Goal: Transaction & Acquisition: Obtain resource

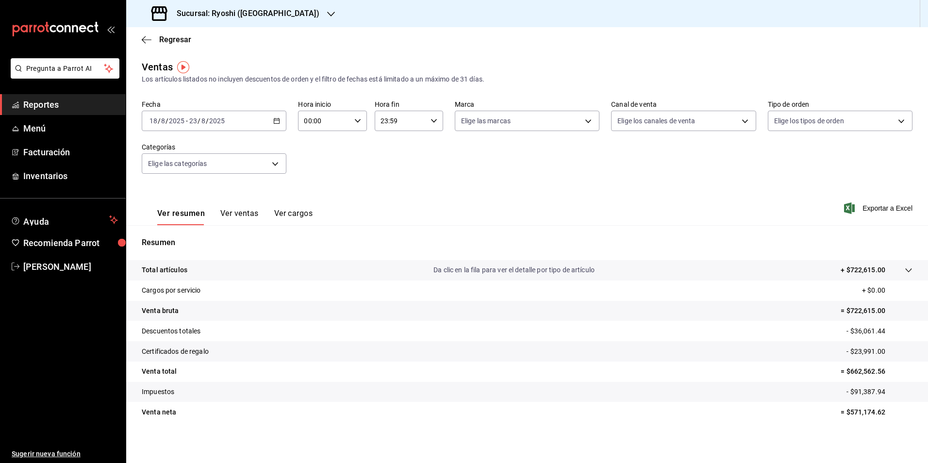
click at [45, 103] on span "Reportes" at bounding box center [70, 104] width 95 height 13
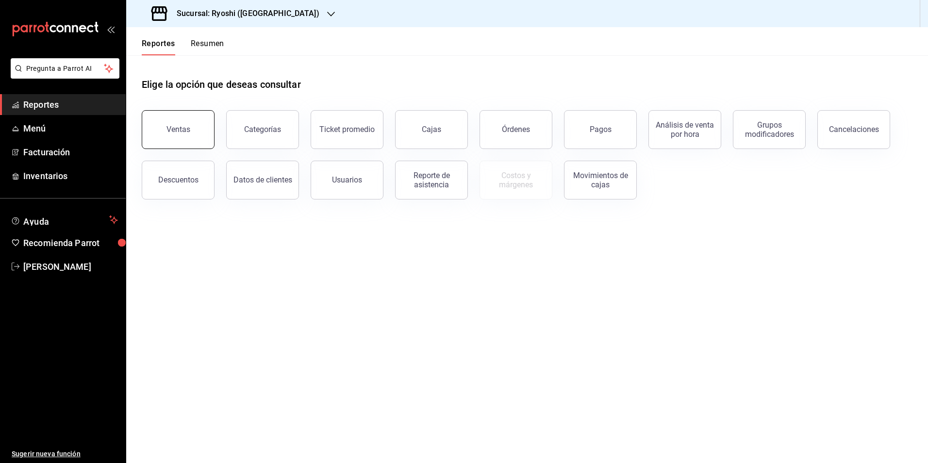
click at [160, 137] on button "Ventas" at bounding box center [178, 129] width 73 height 39
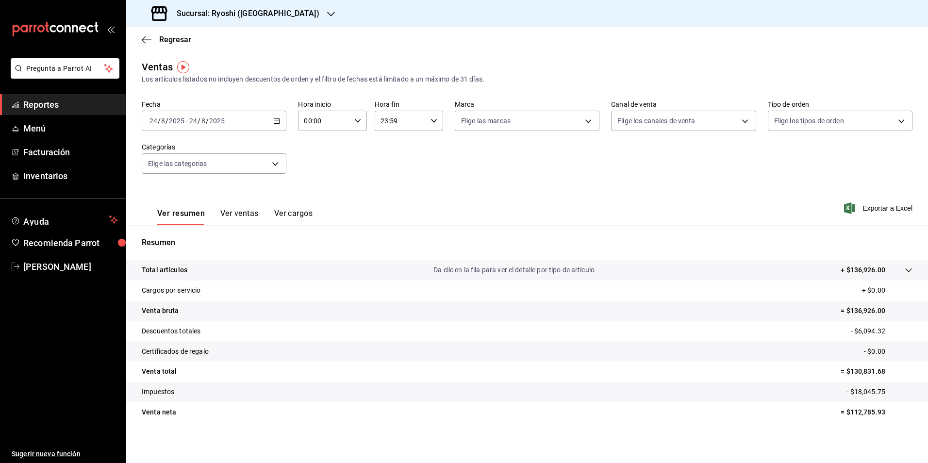
click at [274, 117] on div "[DATE] [DATE] - [DATE] [DATE]" at bounding box center [214, 121] width 145 height 20
click at [196, 230] on li "Rango de fechas" at bounding box center [187, 238] width 91 height 22
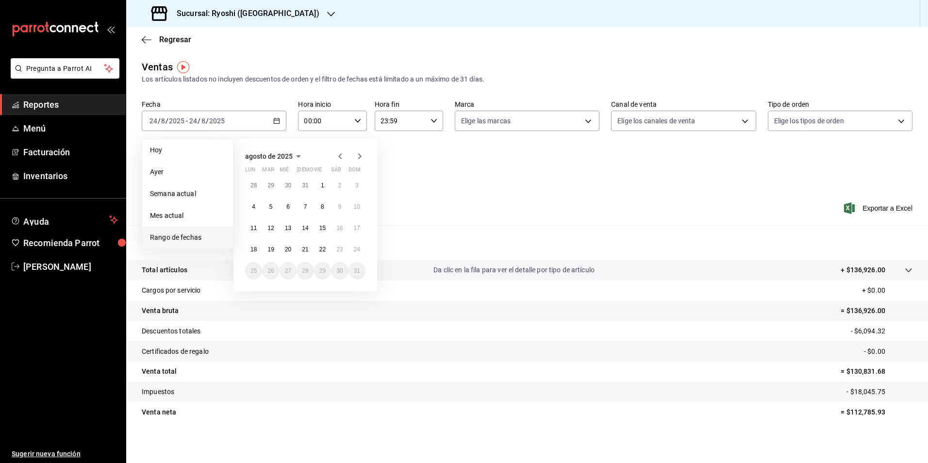
click at [364, 348] on tr "Certificados de regalo - $0.00" at bounding box center [527, 351] width 802 height 20
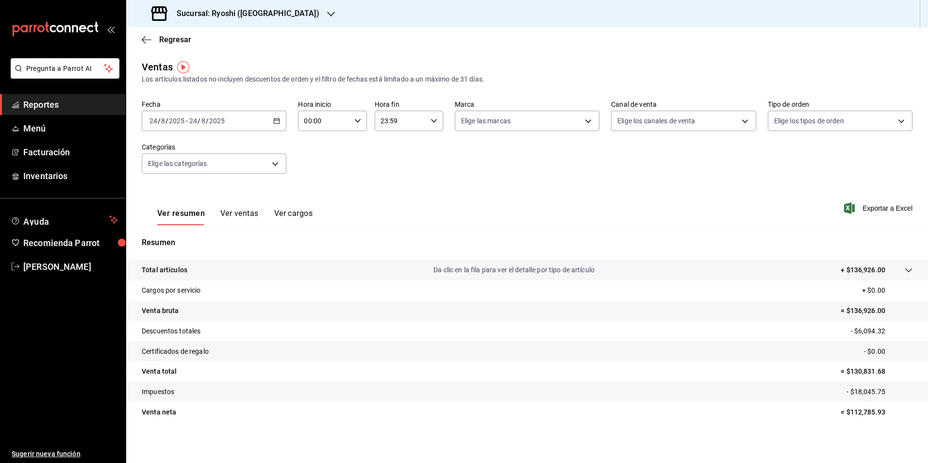
click at [280, 121] on div "[DATE] [DATE] - [DATE] [DATE]" at bounding box center [214, 121] width 145 height 20
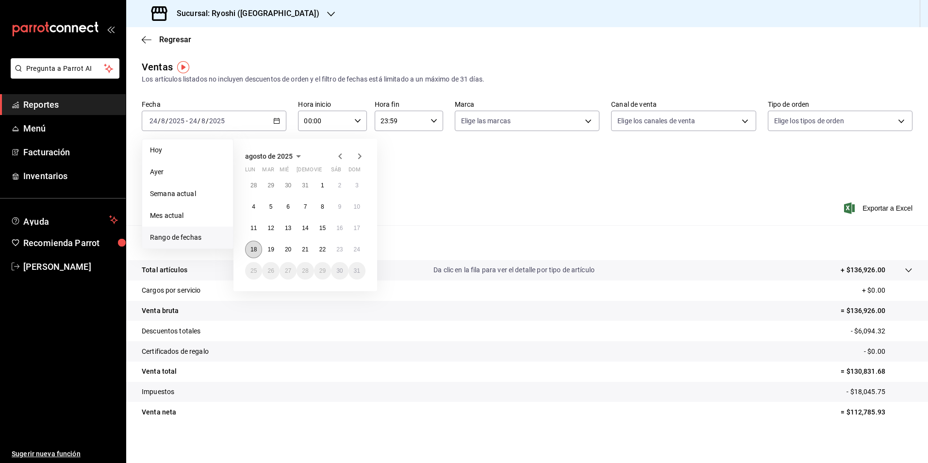
click at [253, 250] on abbr "18" at bounding box center [253, 249] width 6 height 7
click at [407, 195] on div "Ver resumen Ver ventas Ver cargos Exportar a Excel" at bounding box center [527, 205] width 802 height 40
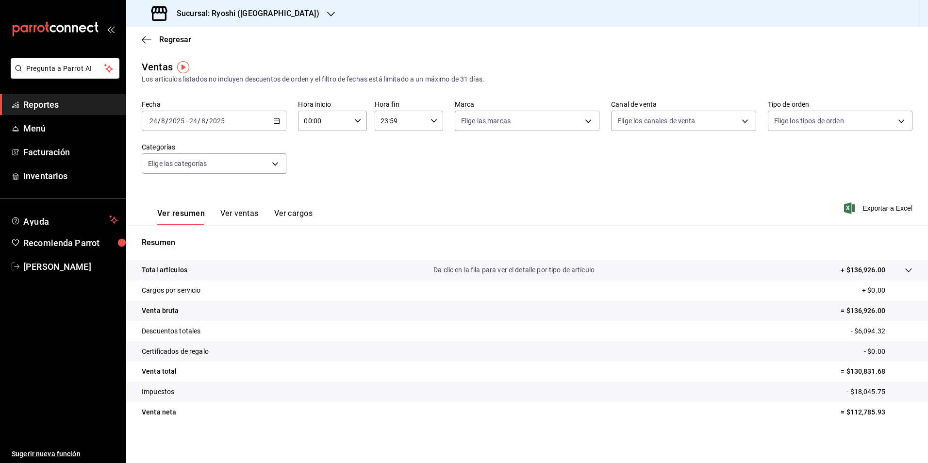
click at [275, 123] on icon "button" at bounding box center [276, 120] width 7 height 7
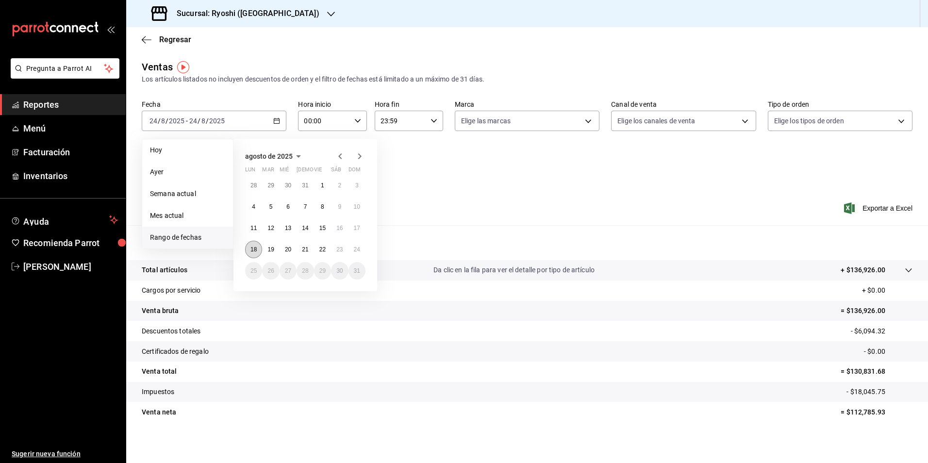
click at [255, 242] on button "18" at bounding box center [253, 249] width 17 height 17
click at [351, 252] on button "24" at bounding box center [357, 249] width 17 height 17
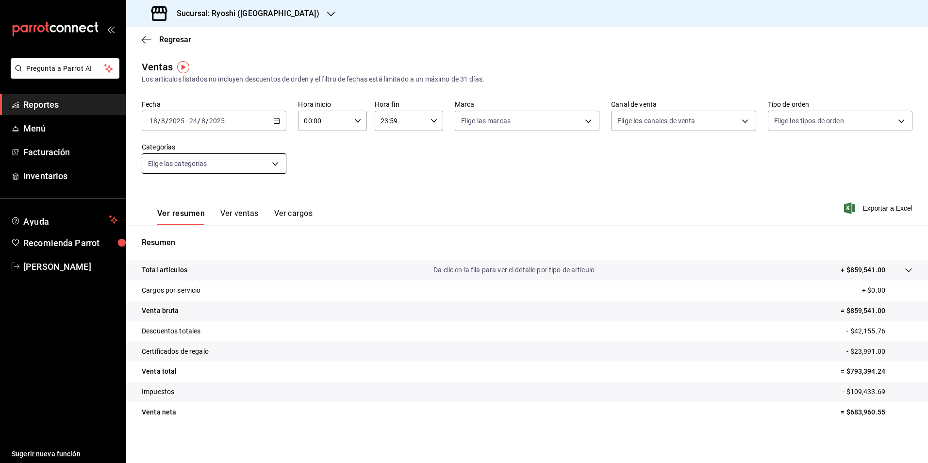
click at [279, 160] on body "Pregunta a Parrot AI Reportes Menú Facturación Inventarios Ayuda Recomienda Par…" at bounding box center [464, 231] width 928 height 463
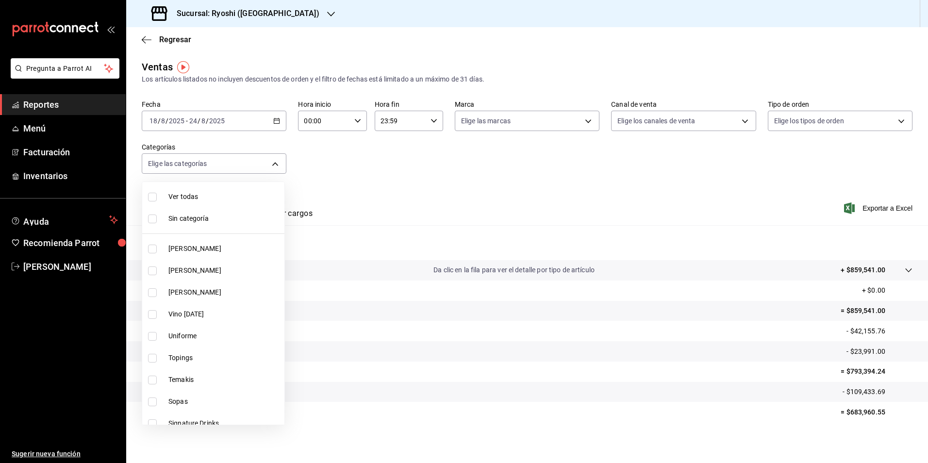
click at [150, 199] on input "checkbox" at bounding box center [152, 197] width 9 height 9
checkbox input "true"
type input "cac91b0d-36d9-4c91-ae8f-f0337e3062a3,85315008-b38c-4609-9071-854245cf735d,eb768…"
checkbox input "true"
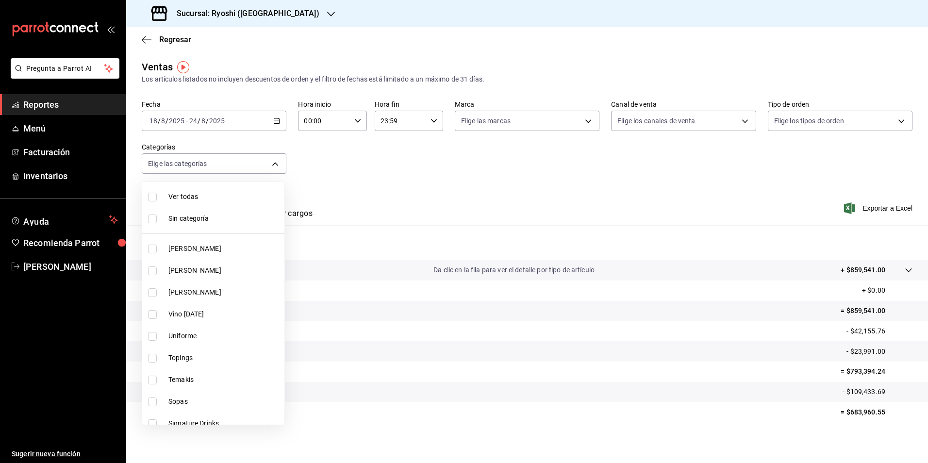
checkbox input "true"
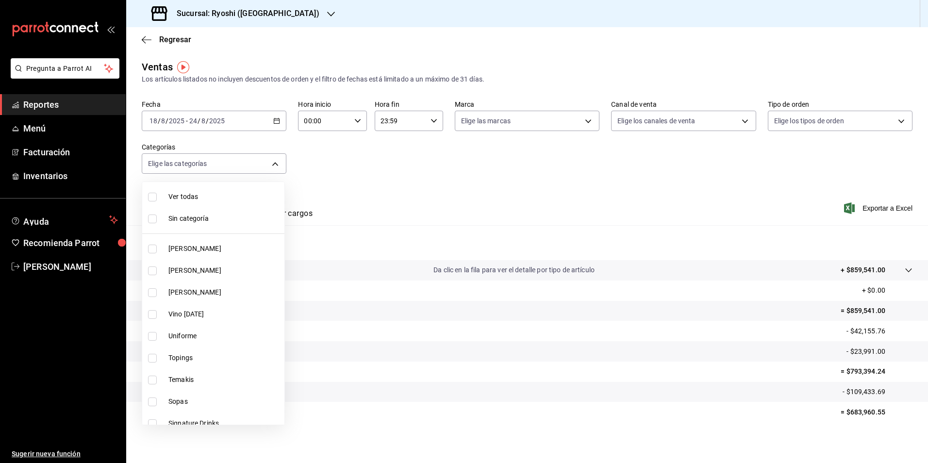
checkbox input "true"
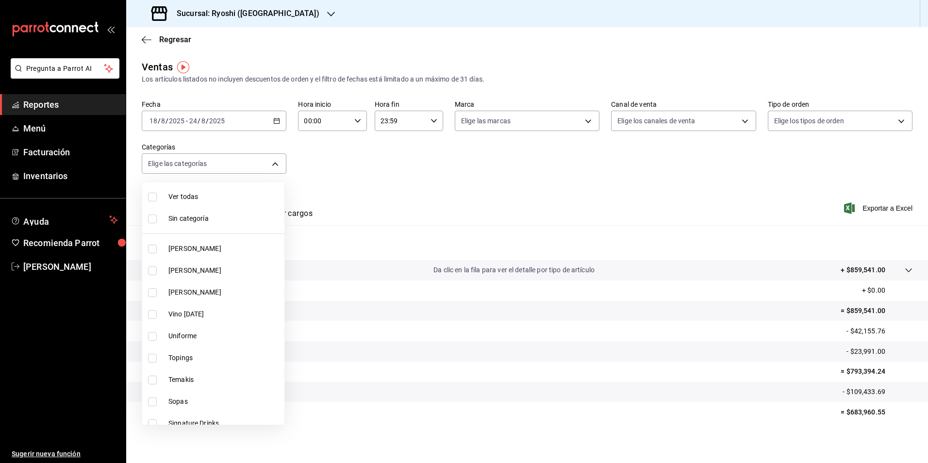
checkbox input "true"
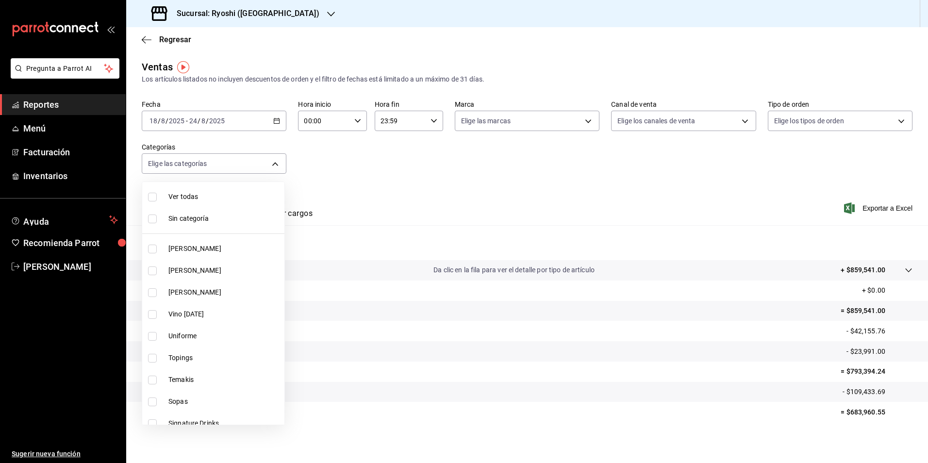
checkbox input "true"
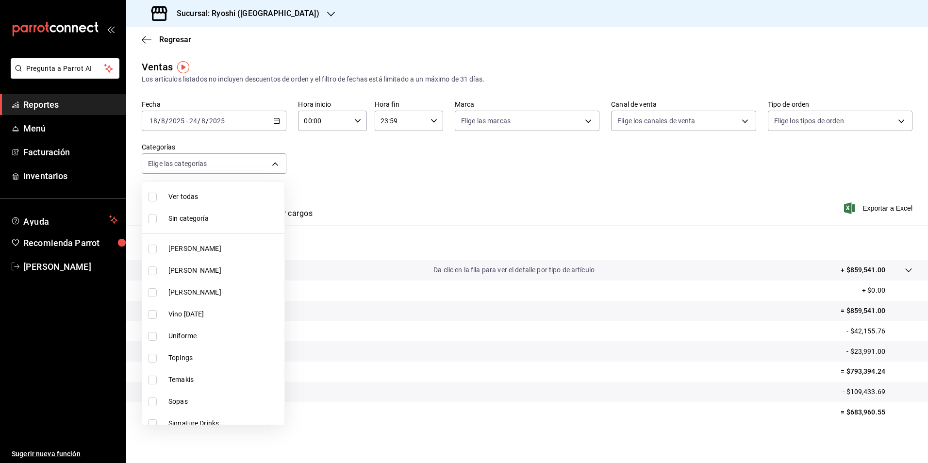
checkbox input "true"
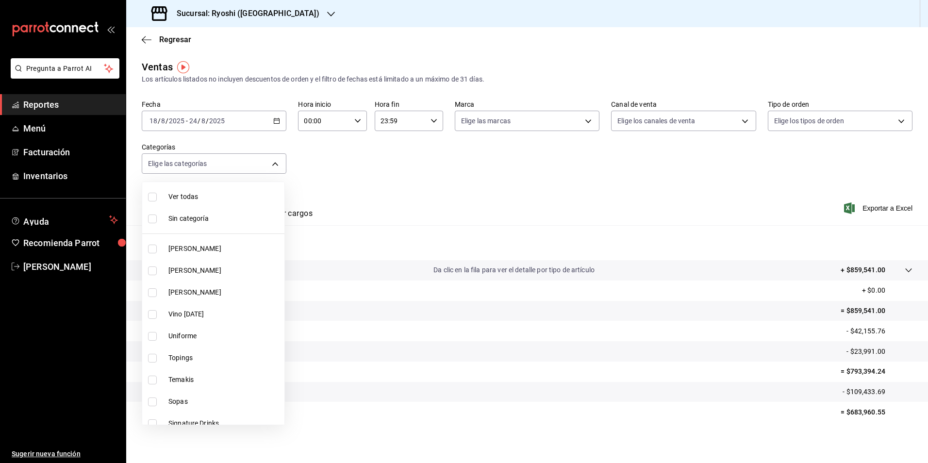
checkbox input "true"
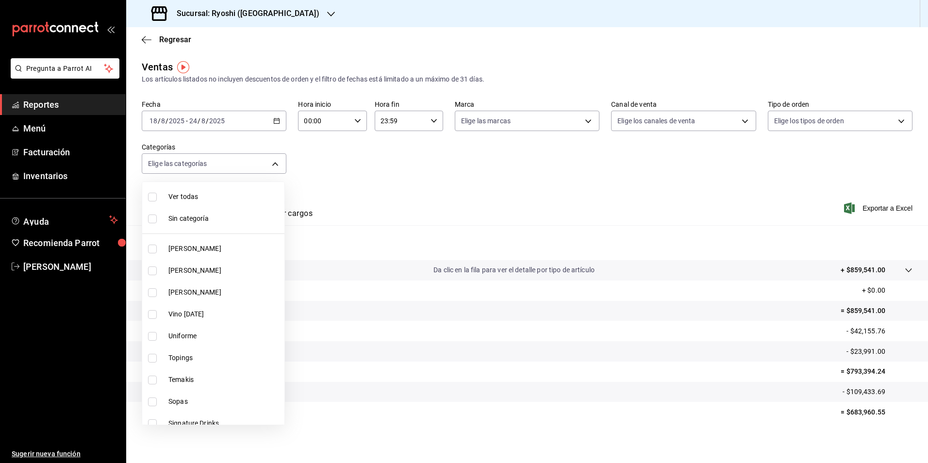
checkbox input "true"
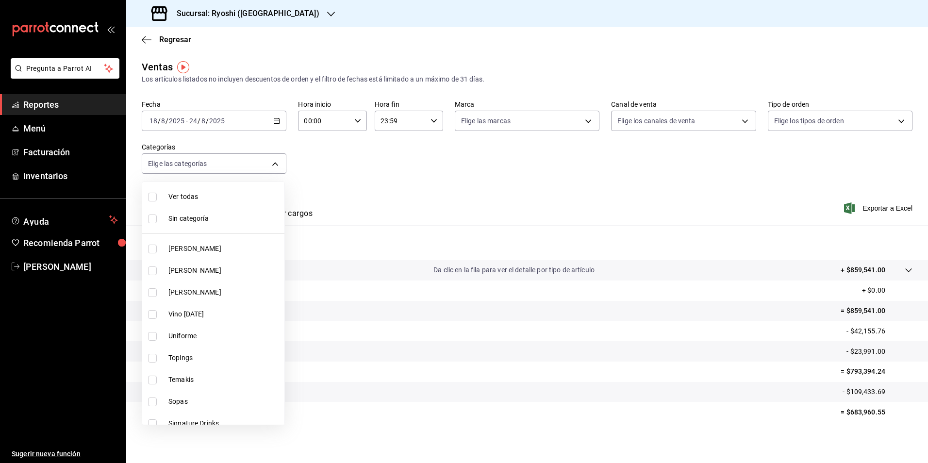
checkbox input "true"
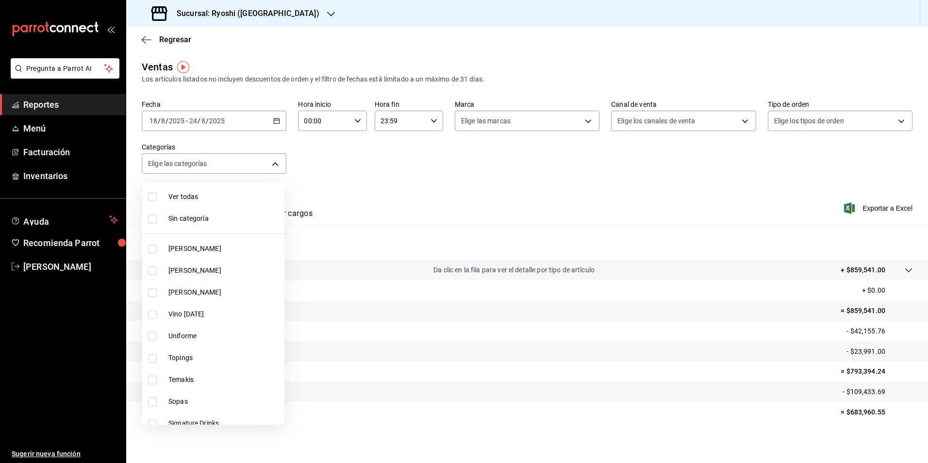
checkbox input "true"
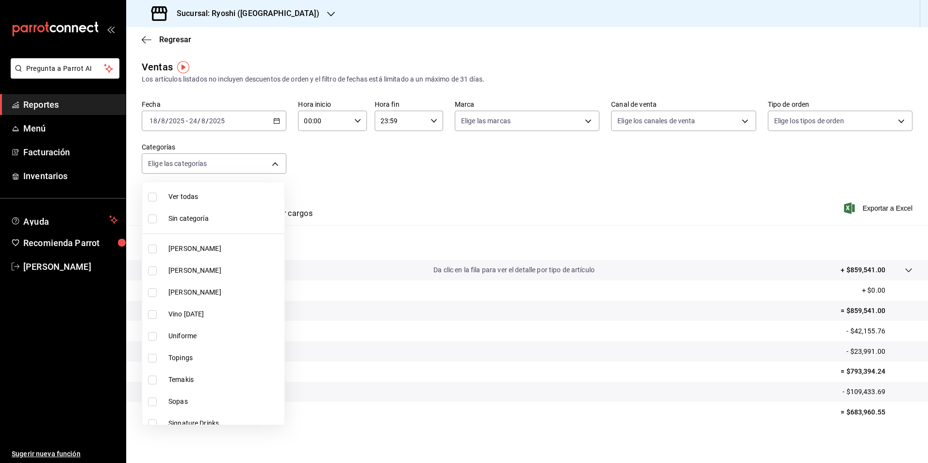
checkbox input "true"
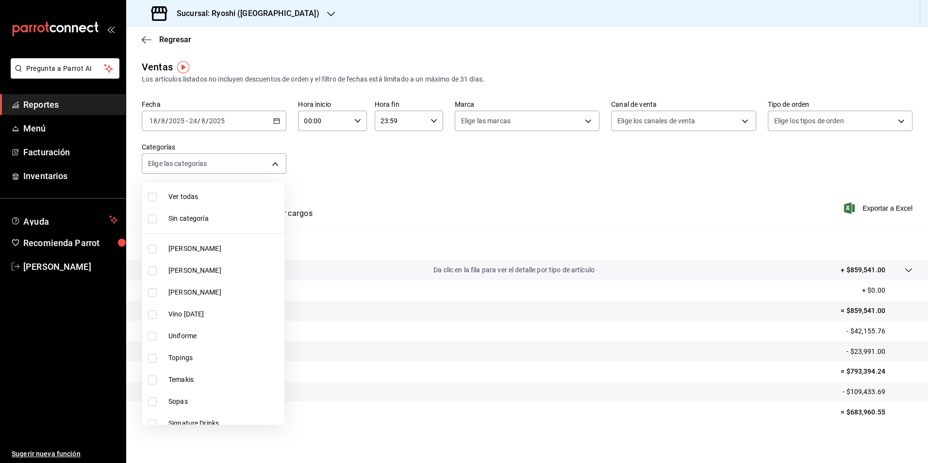
checkbox input "true"
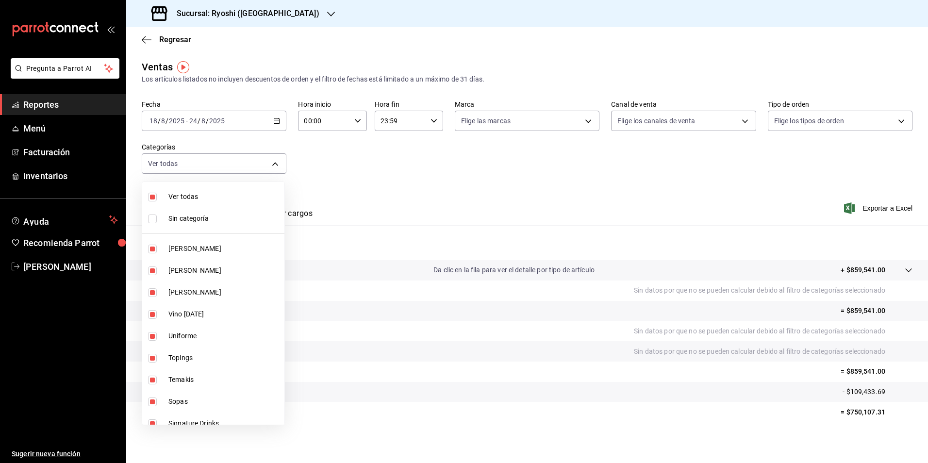
click at [329, 188] on div at bounding box center [464, 231] width 928 height 463
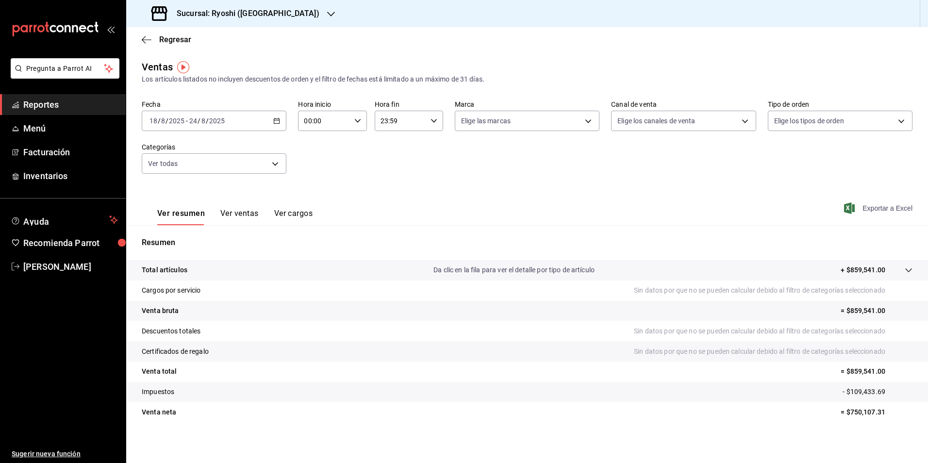
click at [872, 210] on span "Exportar a Excel" at bounding box center [879, 208] width 67 height 12
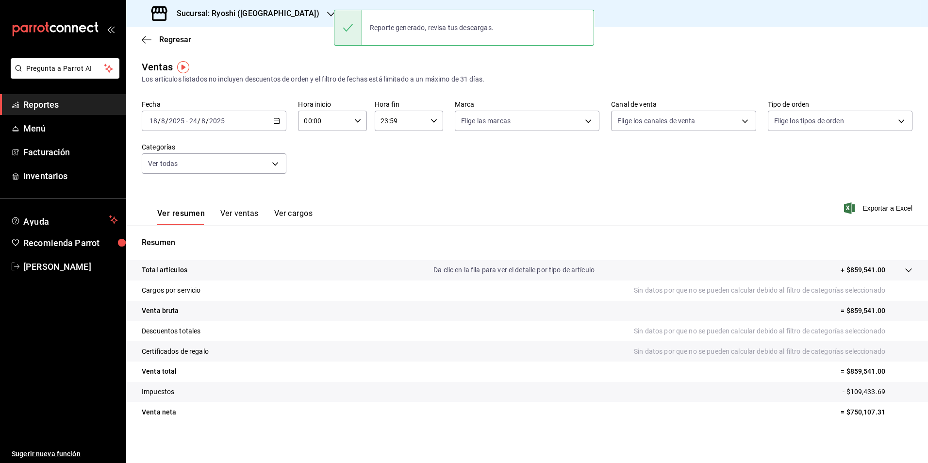
click at [277, 119] on icon "button" at bounding box center [276, 120] width 7 height 7
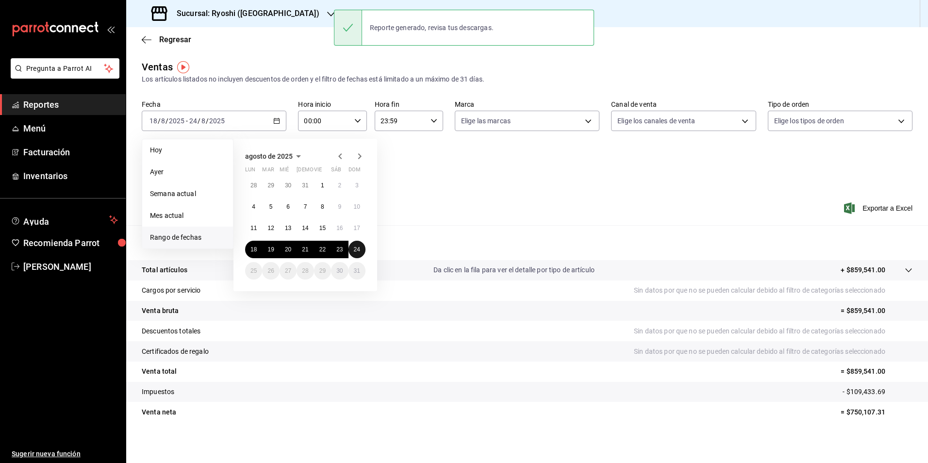
click at [356, 249] on abbr "24" at bounding box center [357, 249] width 6 height 7
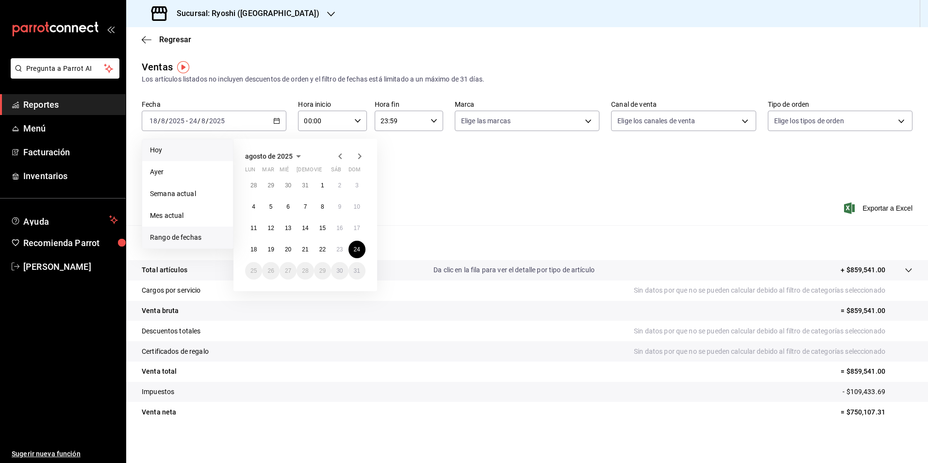
click at [176, 157] on li "Hoy" at bounding box center [187, 150] width 91 height 22
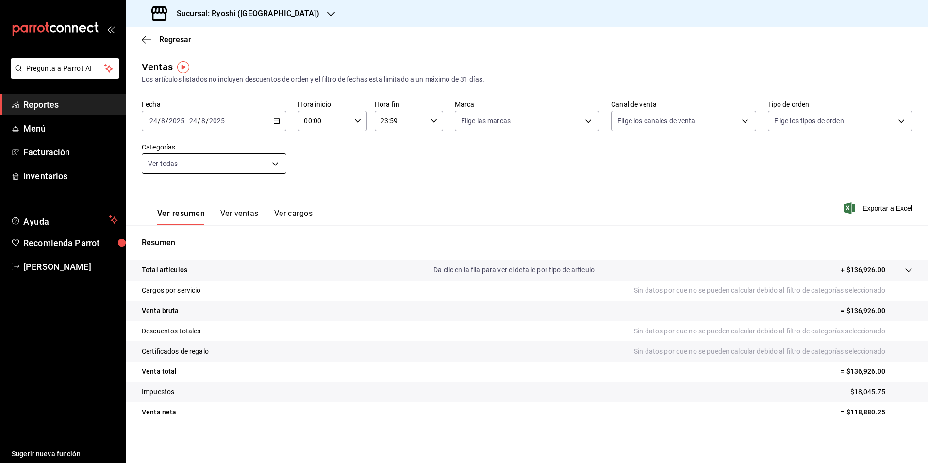
click at [276, 163] on body "Pregunta a Parrot AI Reportes Menú Facturación Inventarios Ayuda Recomienda Par…" at bounding box center [464, 231] width 928 height 463
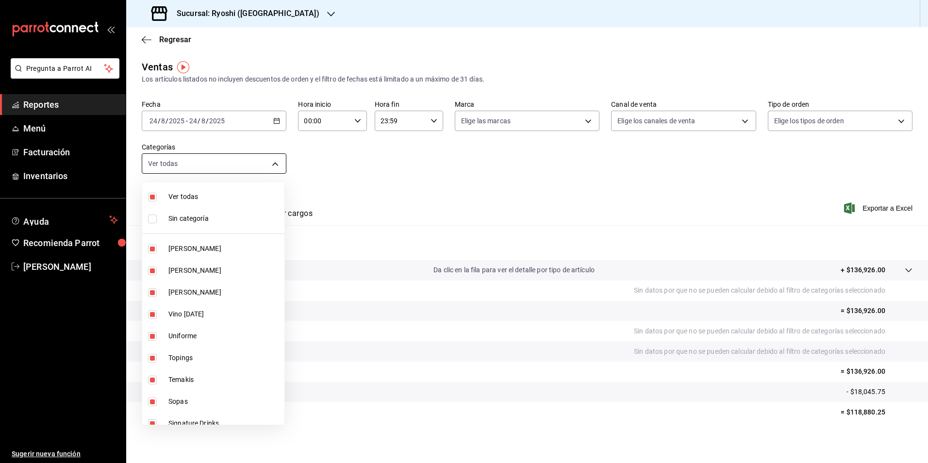
click at [276, 163] on div at bounding box center [464, 231] width 928 height 463
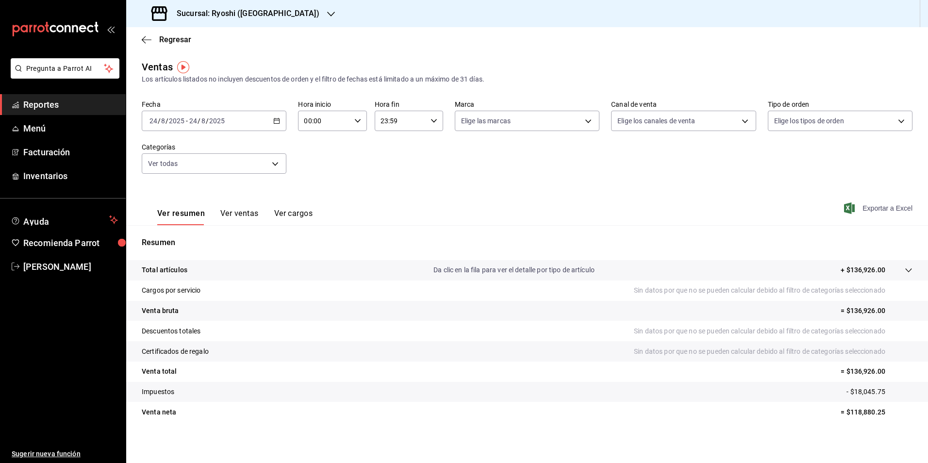
click at [863, 208] on span "Exportar a Excel" at bounding box center [879, 208] width 67 height 12
click at [273, 120] on icon "button" at bounding box center [276, 120] width 7 height 7
click at [163, 234] on span "Rango de fechas" at bounding box center [187, 238] width 75 height 10
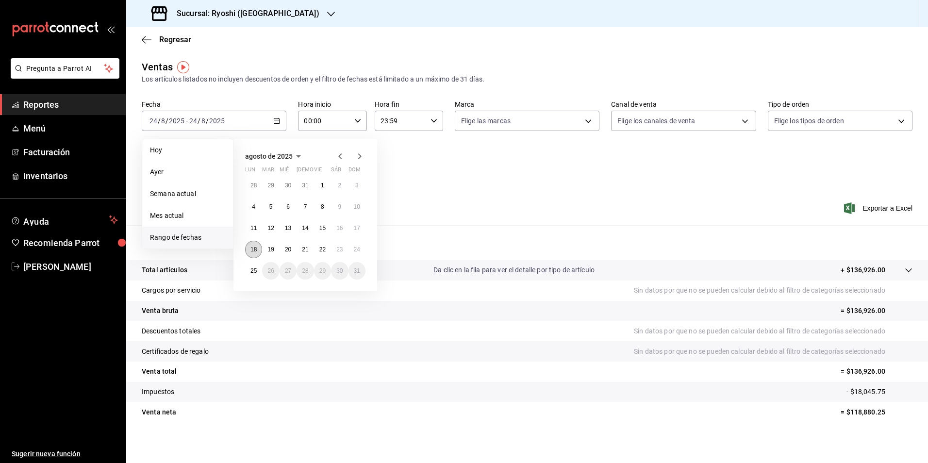
click at [257, 250] on abbr "18" at bounding box center [253, 249] width 6 height 7
click at [253, 271] on abbr "25" at bounding box center [253, 270] width 6 height 7
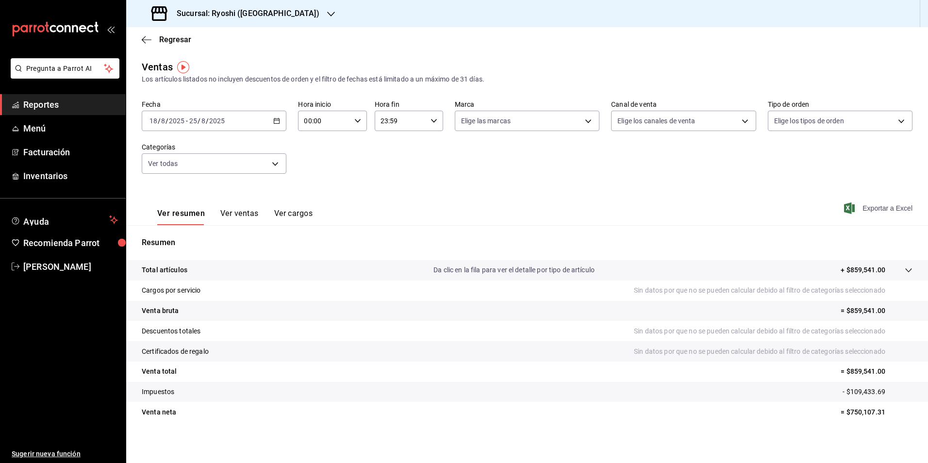
click at [869, 211] on span "Exportar a Excel" at bounding box center [879, 208] width 67 height 12
